Goal: Navigation & Orientation: Find specific page/section

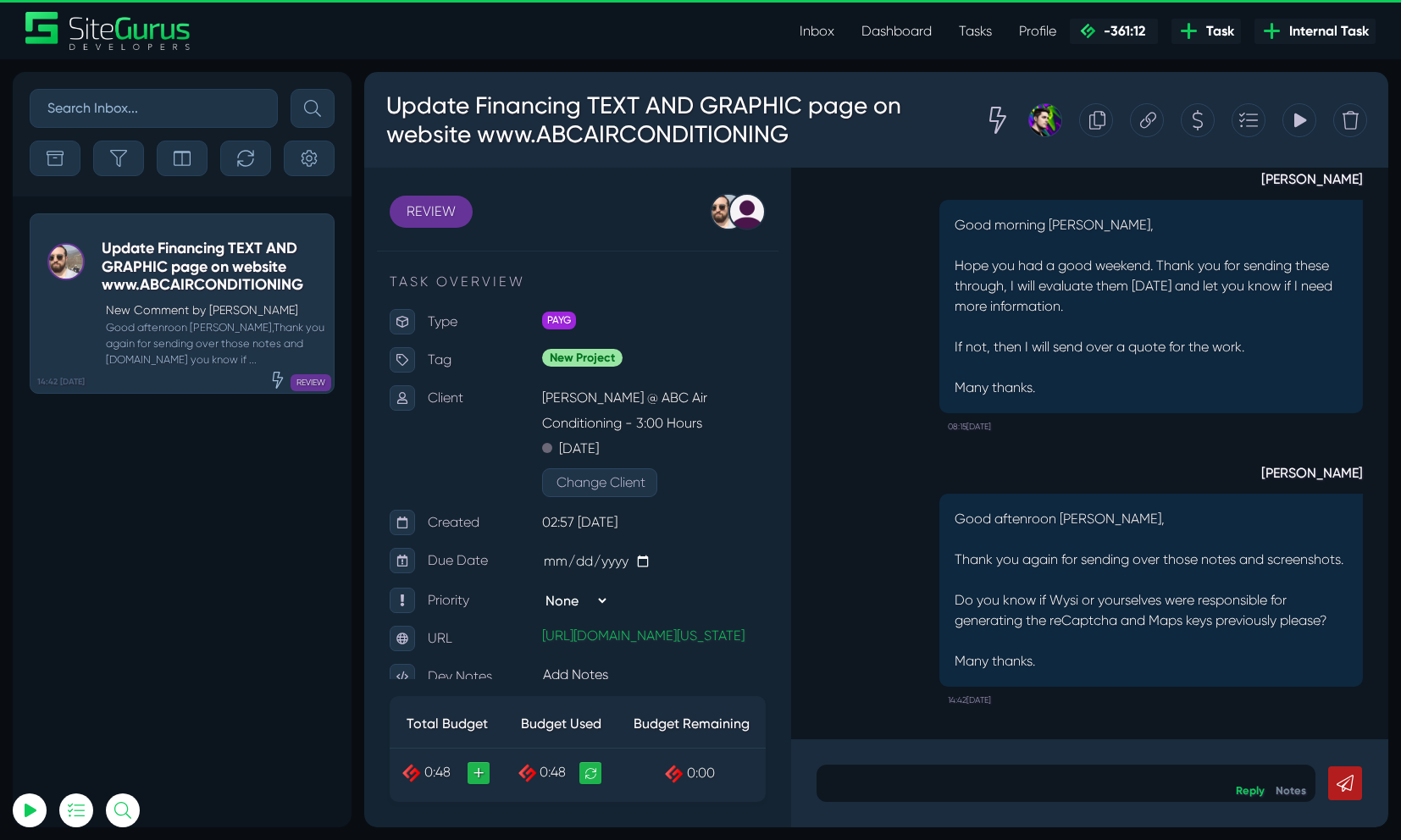
click at [826, 30] on link "Inbox" at bounding box center [817, 31] width 62 height 34
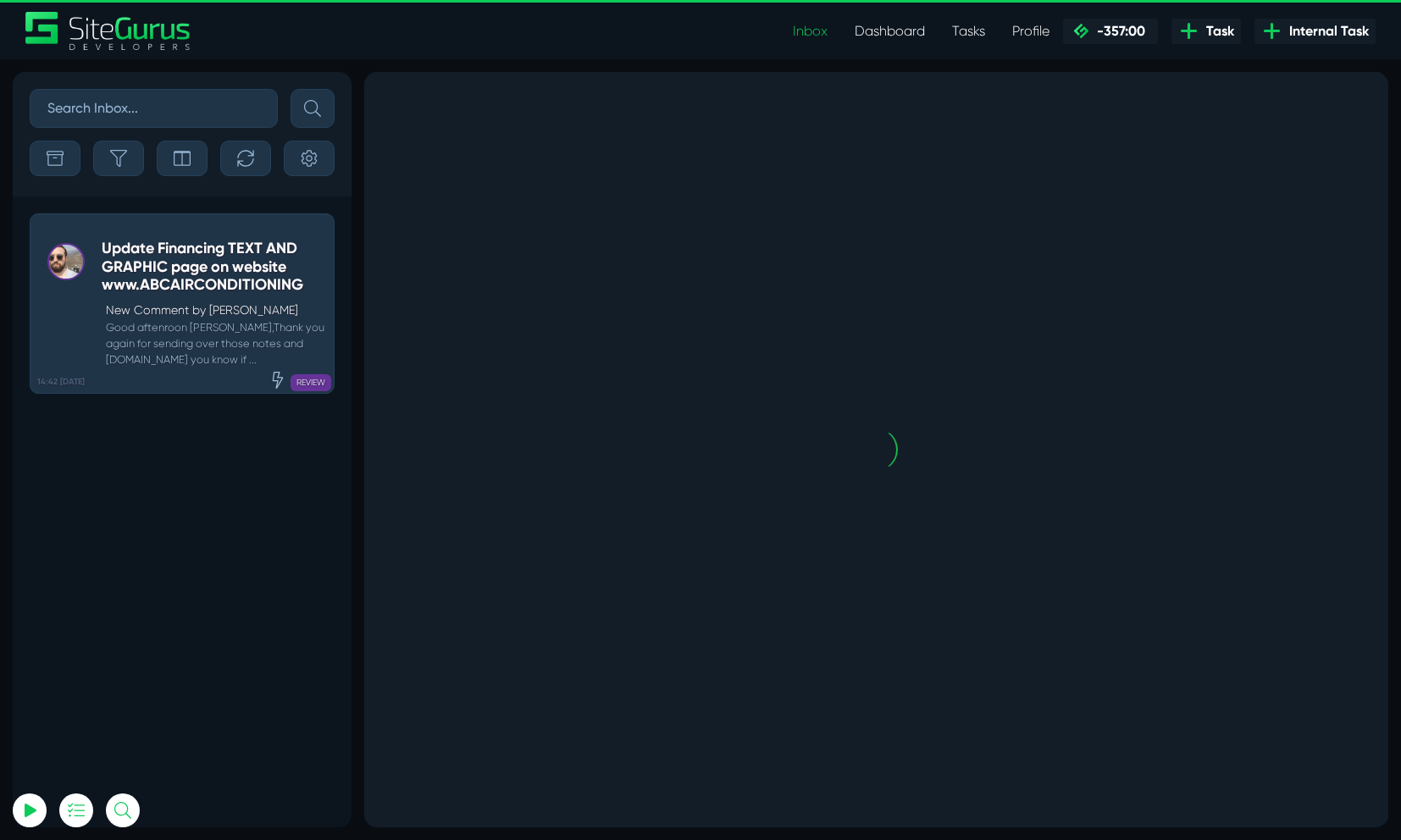
click at [863, 30] on link "Dashboard" at bounding box center [890, 31] width 97 height 34
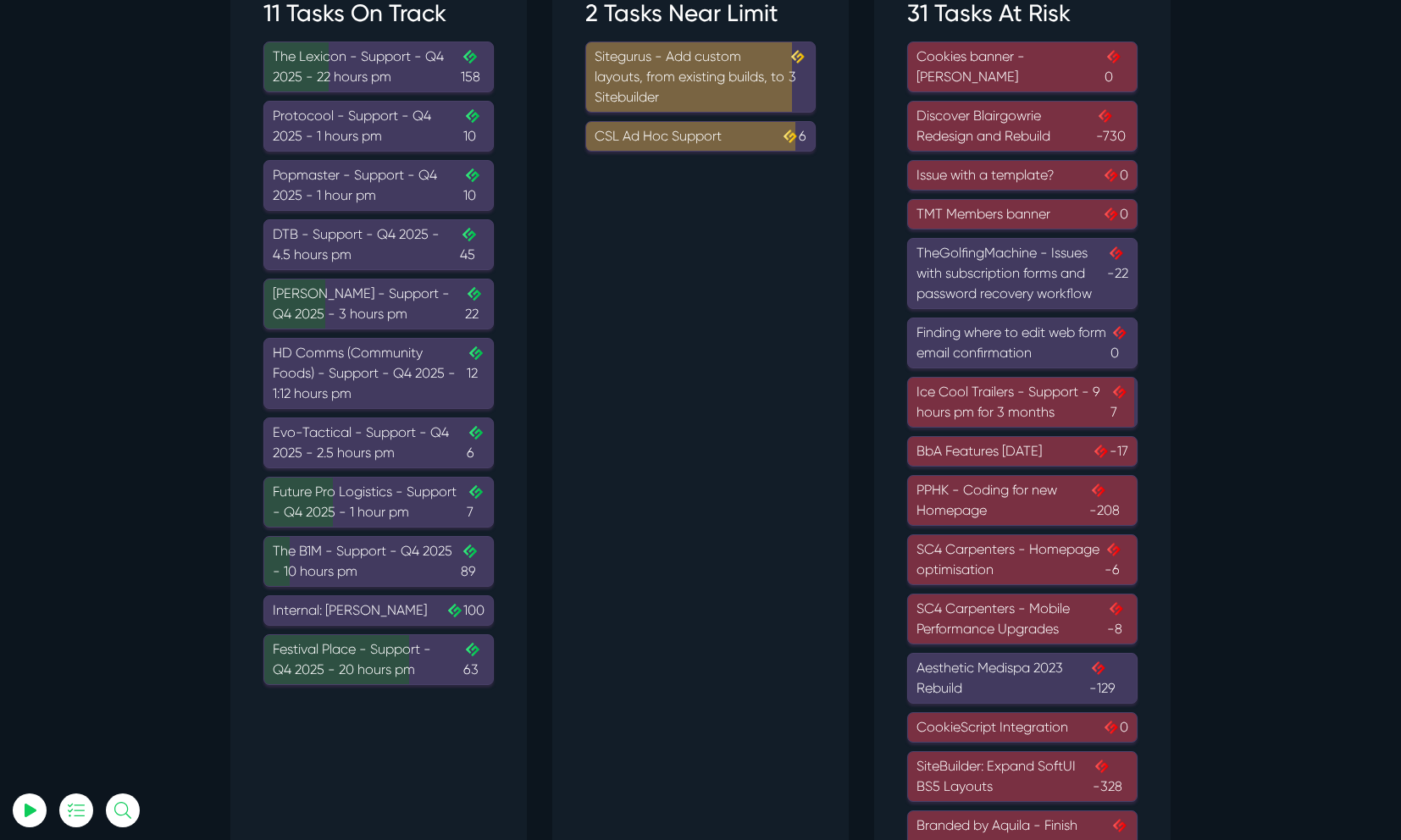
scroll to position [144, 0]
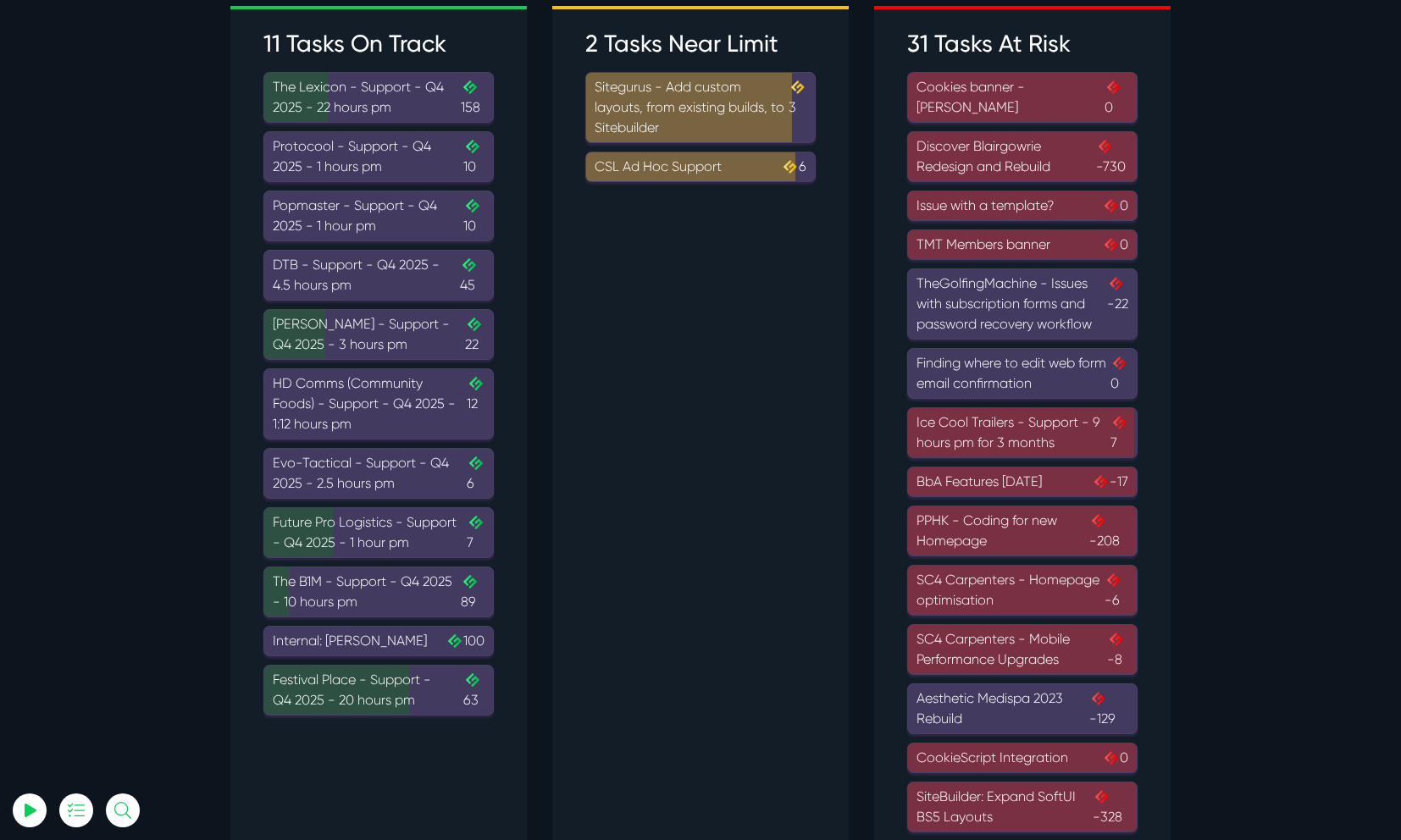
click at [382, 93] on div "The Lexicon - Support - Q4 2025 - 22 hours pm .cls-1{fill-rule:evenodd;fill:url…" at bounding box center [378, 98] width 212 height 41
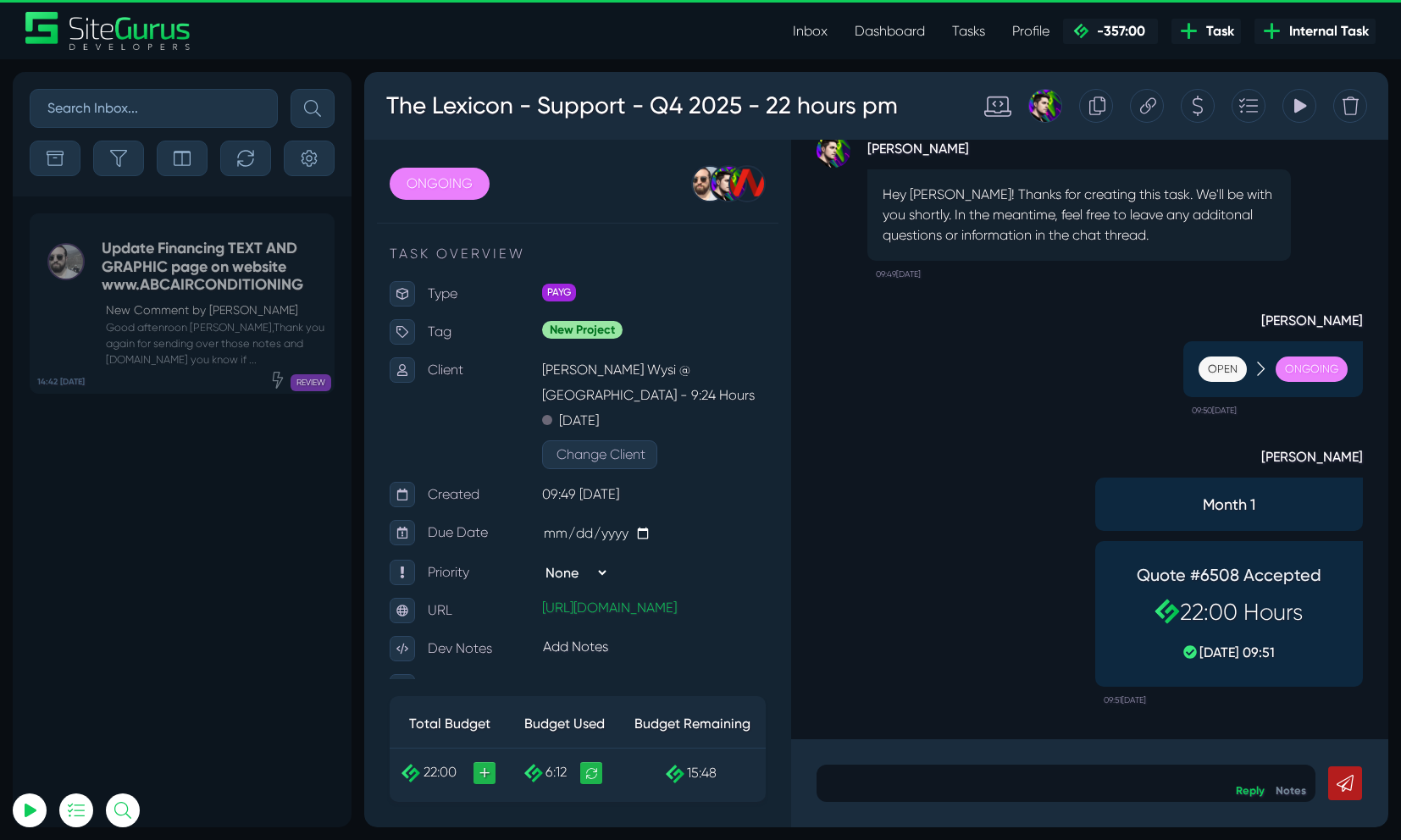
click at [1295, 112] on icon at bounding box center [1300, 105] width 12 height 14
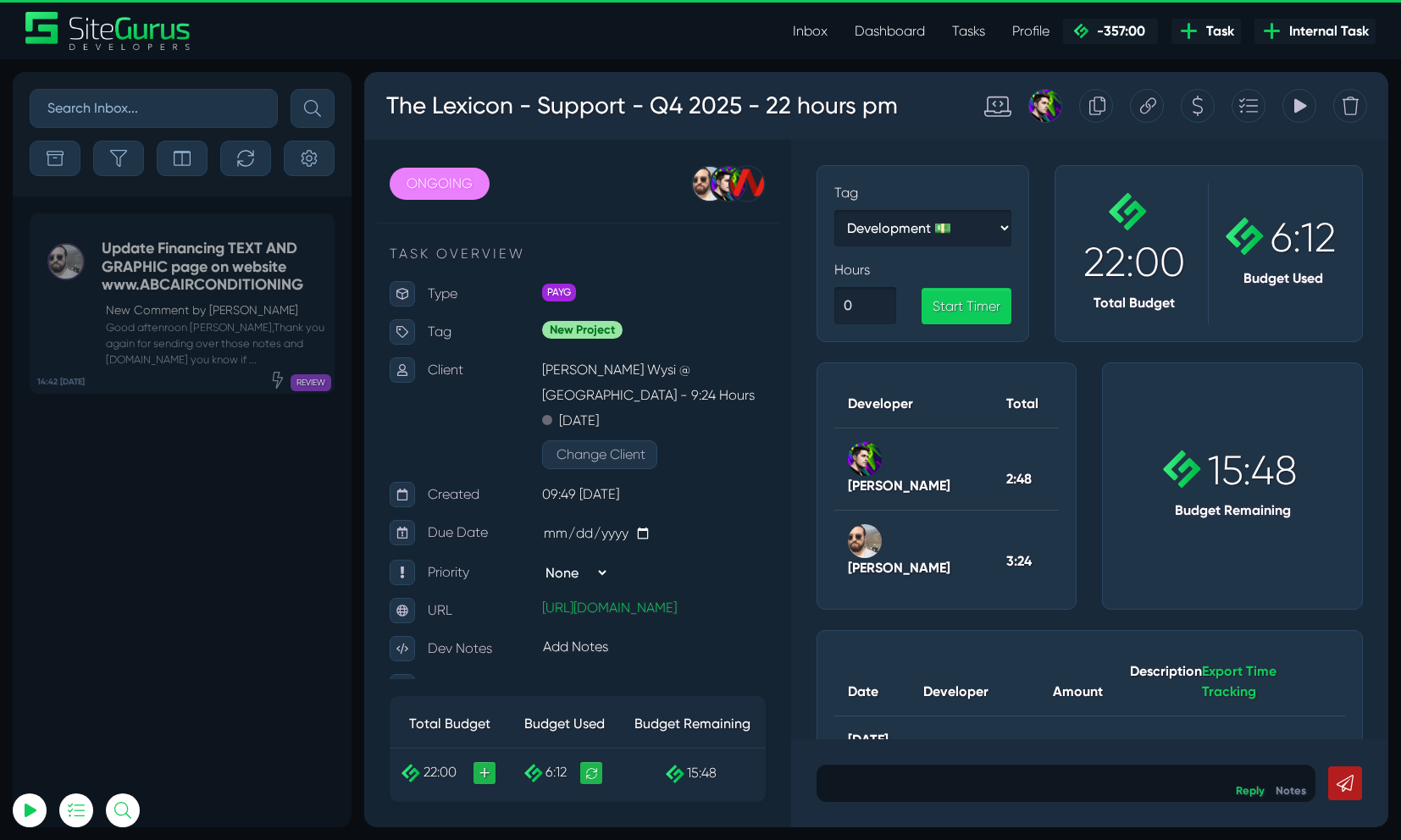
click at [1311, 111] on div "Tracking Totals Total 2.8 Total 3.4" at bounding box center [1299, 105] width 34 height 34
